Goal: Transaction & Acquisition: Obtain resource

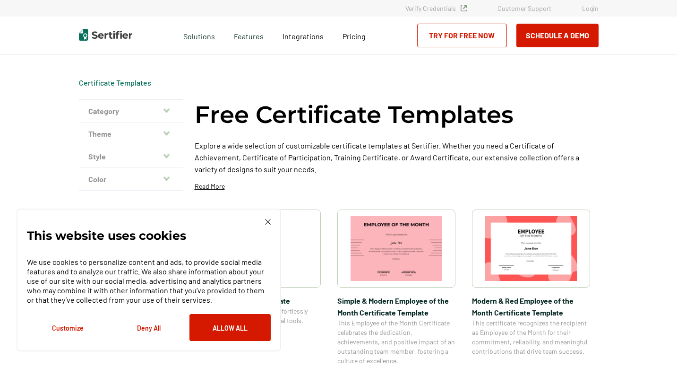
click at [269, 220] on img at bounding box center [268, 222] width 6 height 6
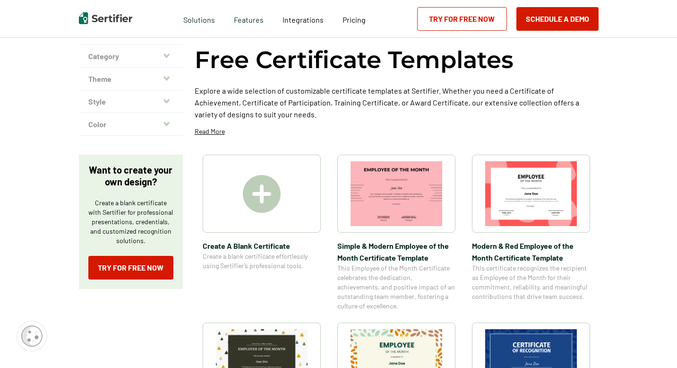
scroll to position [57, 0]
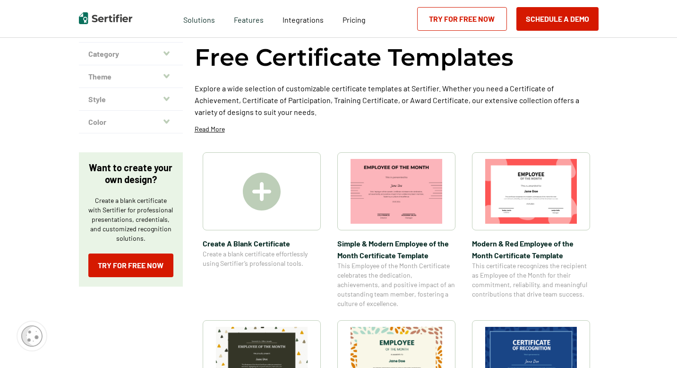
click at [272, 210] on div at bounding box center [262, 191] width 118 height 78
click at [377, 177] on img at bounding box center [397, 191] width 92 height 65
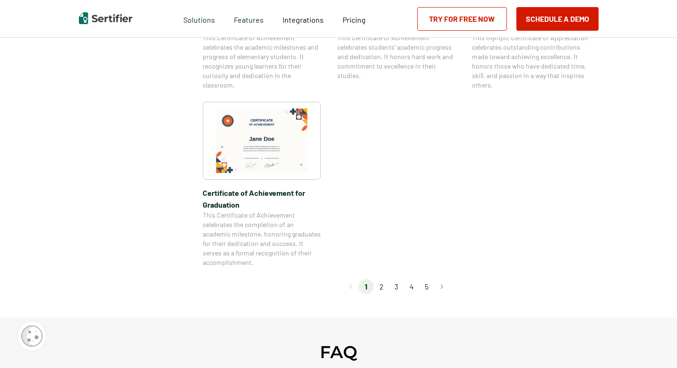
scroll to position [802, 0]
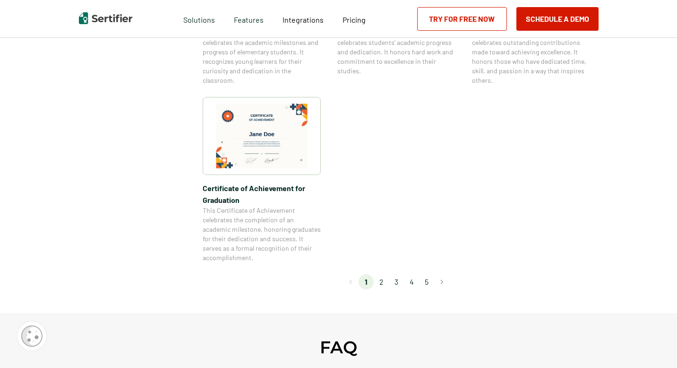
click at [382, 286] on li "2" at bounding box center [381, 281] width 15 height 15
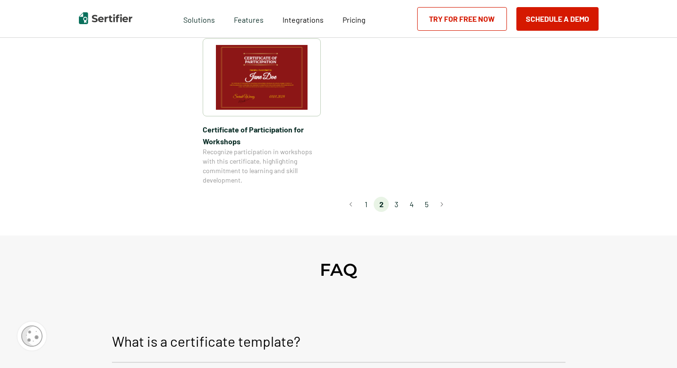
scroll to position [878, 0]
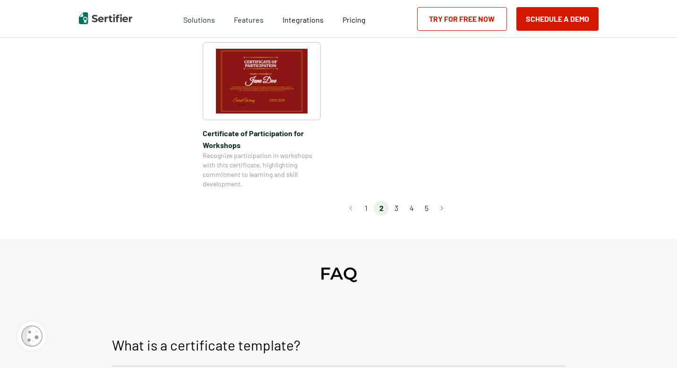
click at [395, 200] on li "3" at bounding box center [396, 207] width 15 height 15
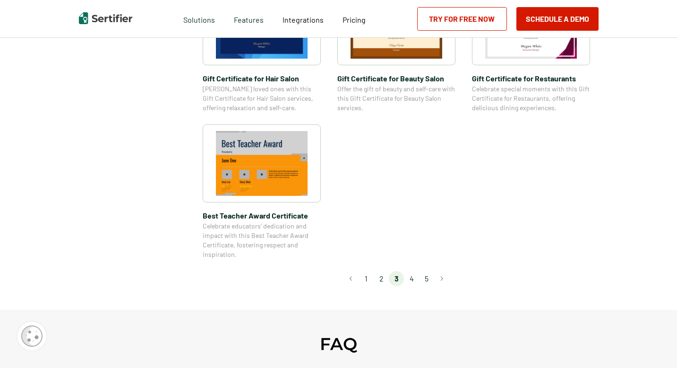
scroll to position [688, 0]
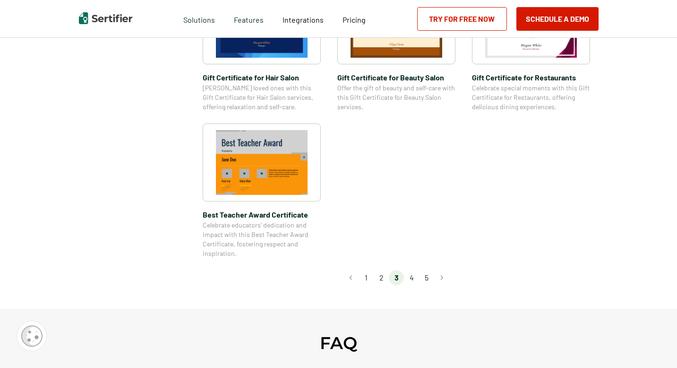
click at [413, 276] on li "4" at bounding box center [411, 277] width 15 height 15
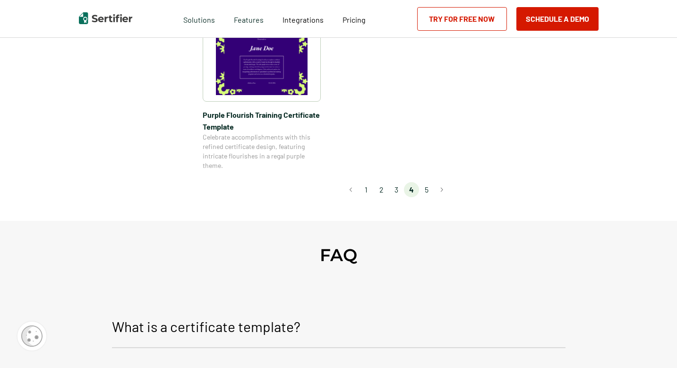
scroll to position [815, 0]
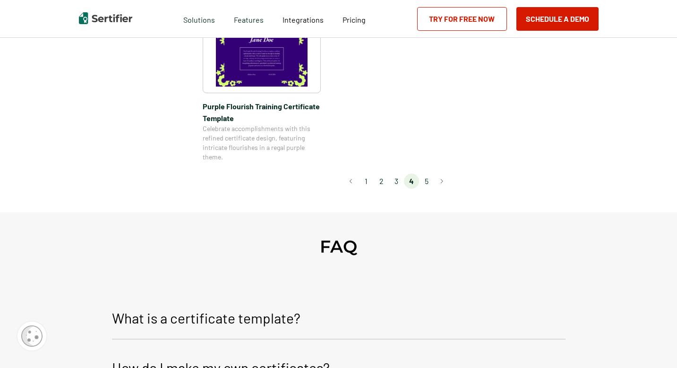
click at [430, 179] on li "5" at bounding box center [426, 180] width 15 height 15
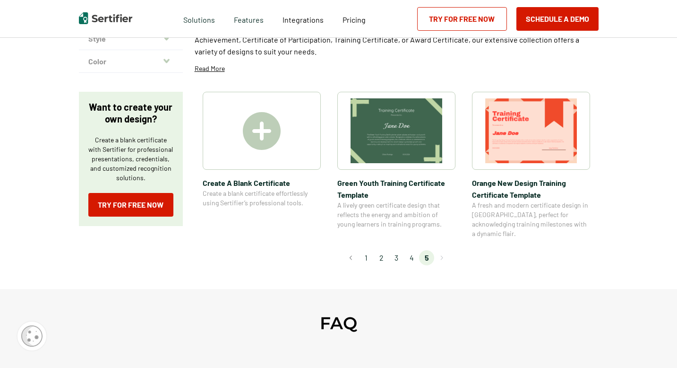
scroll to position [136, 0]
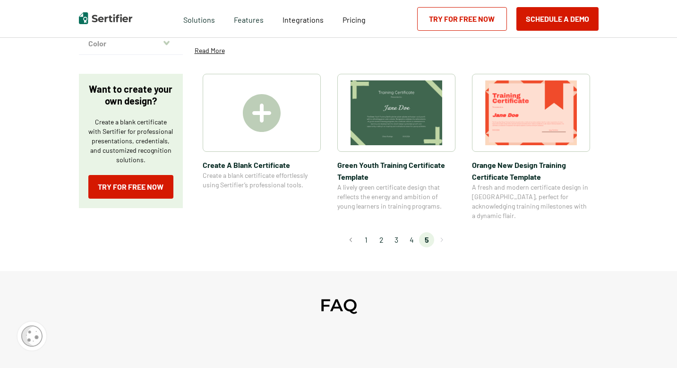
click at [411, 232] on li "4" at bounding box center [411, 239] width 15 height 15
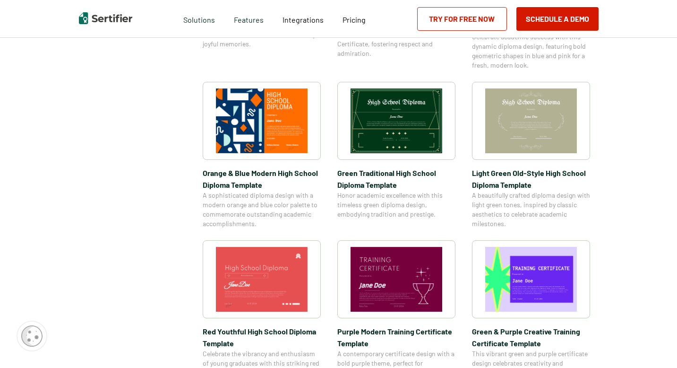
scroll to position [444, 0]
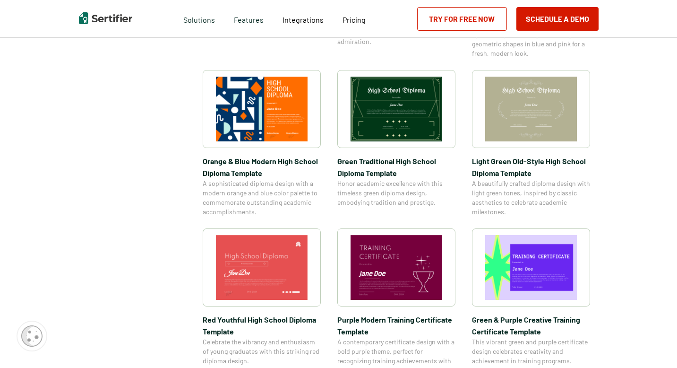
click at [488, 131] on img at bounding box center [531, 109] width 92 height 65
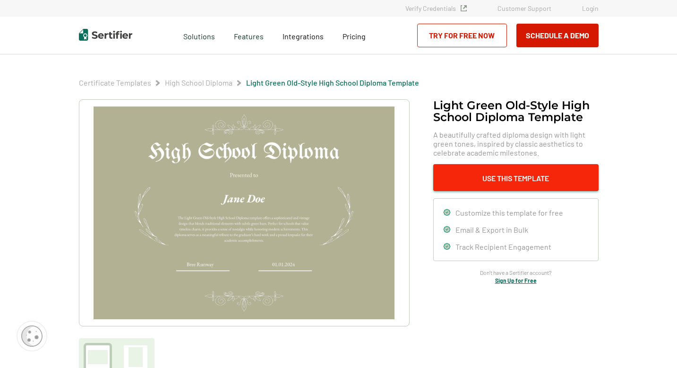
click at [461, 166] on button "Use This Template" at bounding box center [515, 177] width 165 height 27
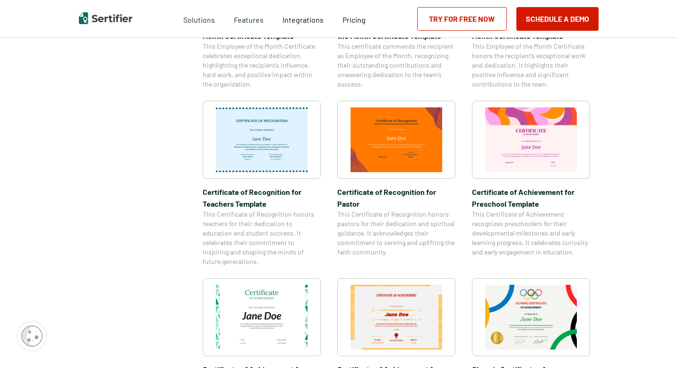
scroll to position [1191, 0]
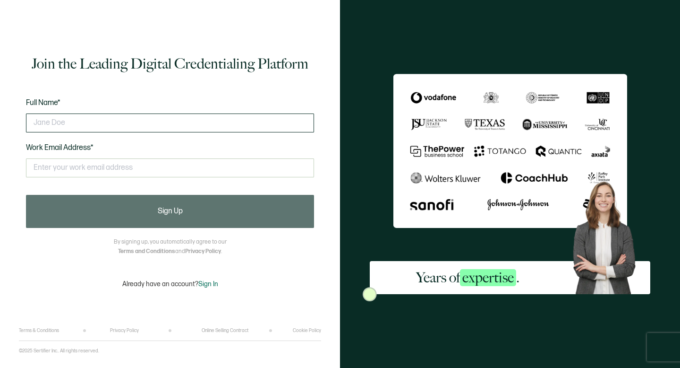
click at [198, 127] on input "text" at bounding box center [170, 122] width 288 height 19
click at [227, 119] on input "text" at bounding box center [170, 122] width 288 height 19
type input "c"
type input "[PERSON_NAME] [PERSON_NAME]"
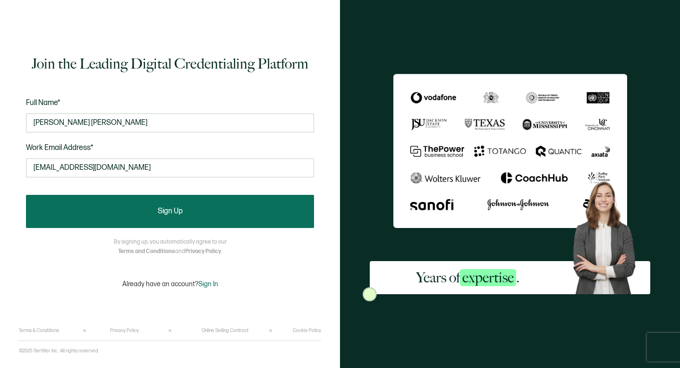
click at [165, 210] on span "Sign Up" at bounding box center [170, 211] width 25 height 8
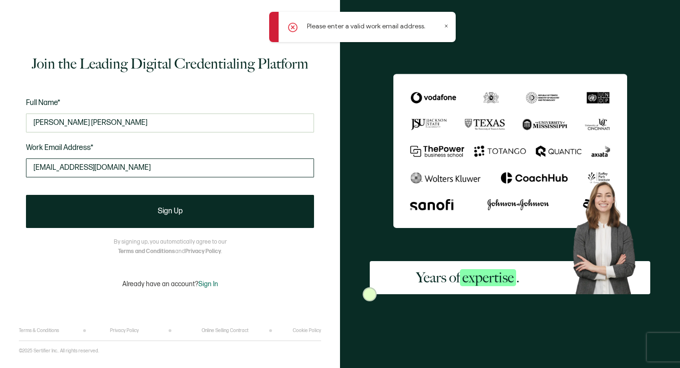
click at [185, 165] on input "[EMAIL_ADDRESS][DOMAIN_NAME]" at bounding box center [170, 167] width 288 height 19
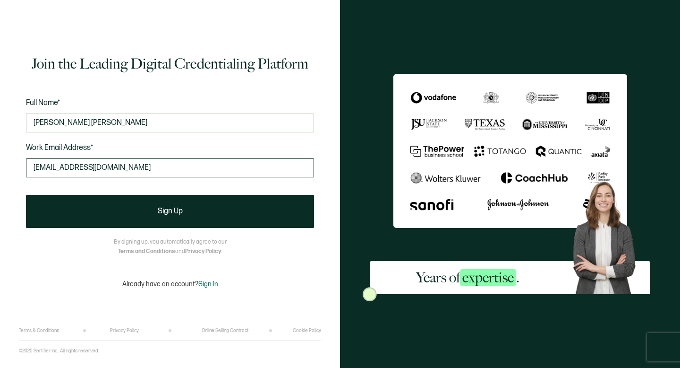
type input "[EMAIL_ADDRESS][DOMAIN_NAME]"
